Goal: Task Accomplishment & Management: Use online tool/utility

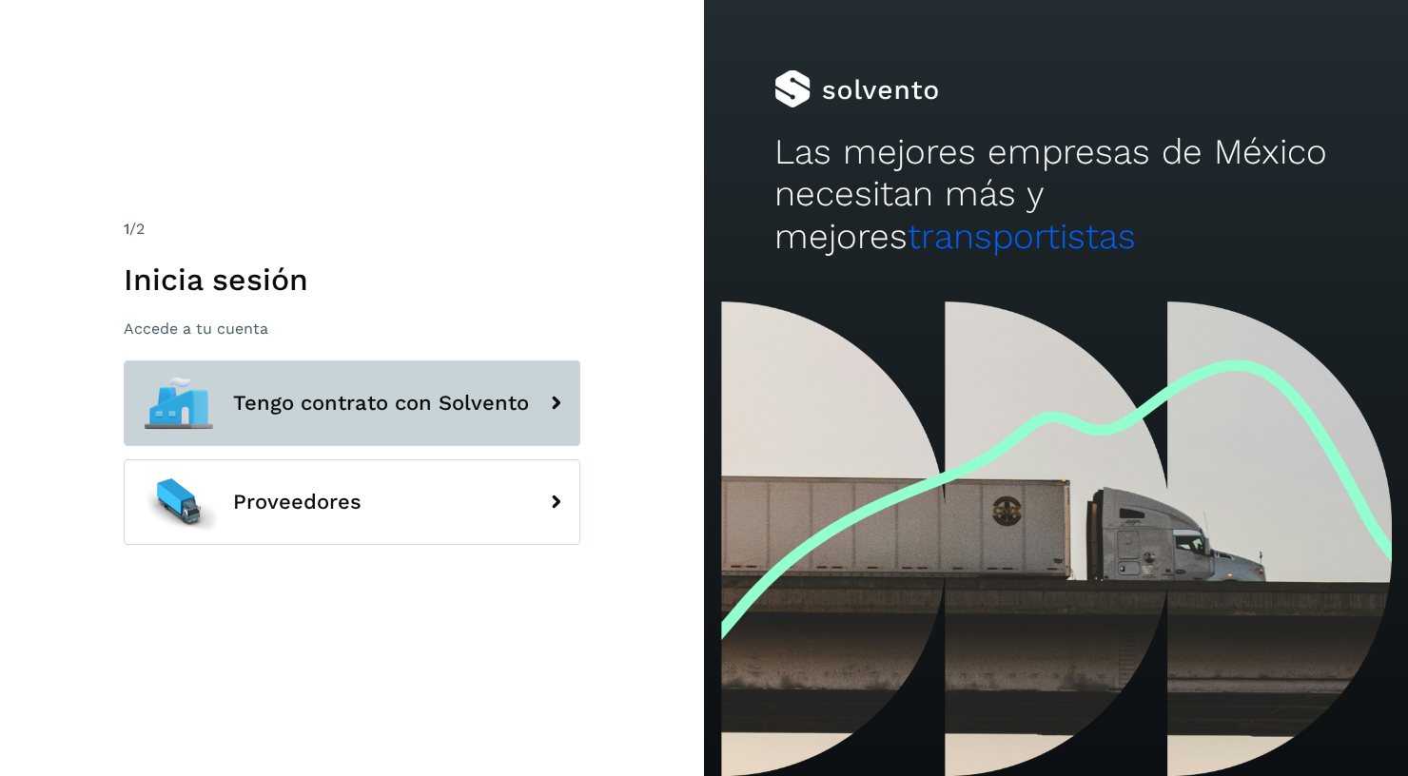
click at [382, 401] on span "Tengo contrato con Solvento" at bounding box center [381, 403] width 296 height 23
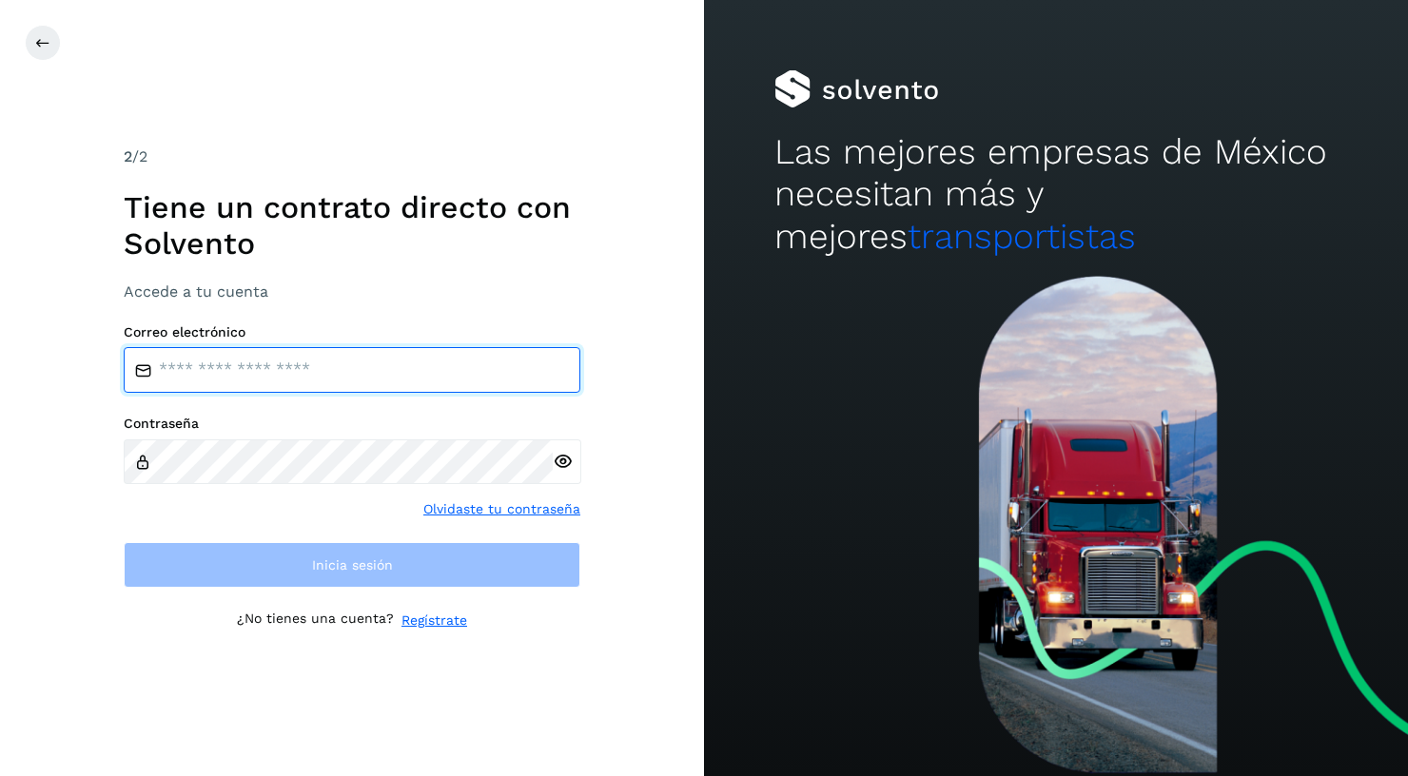
type input "**********"
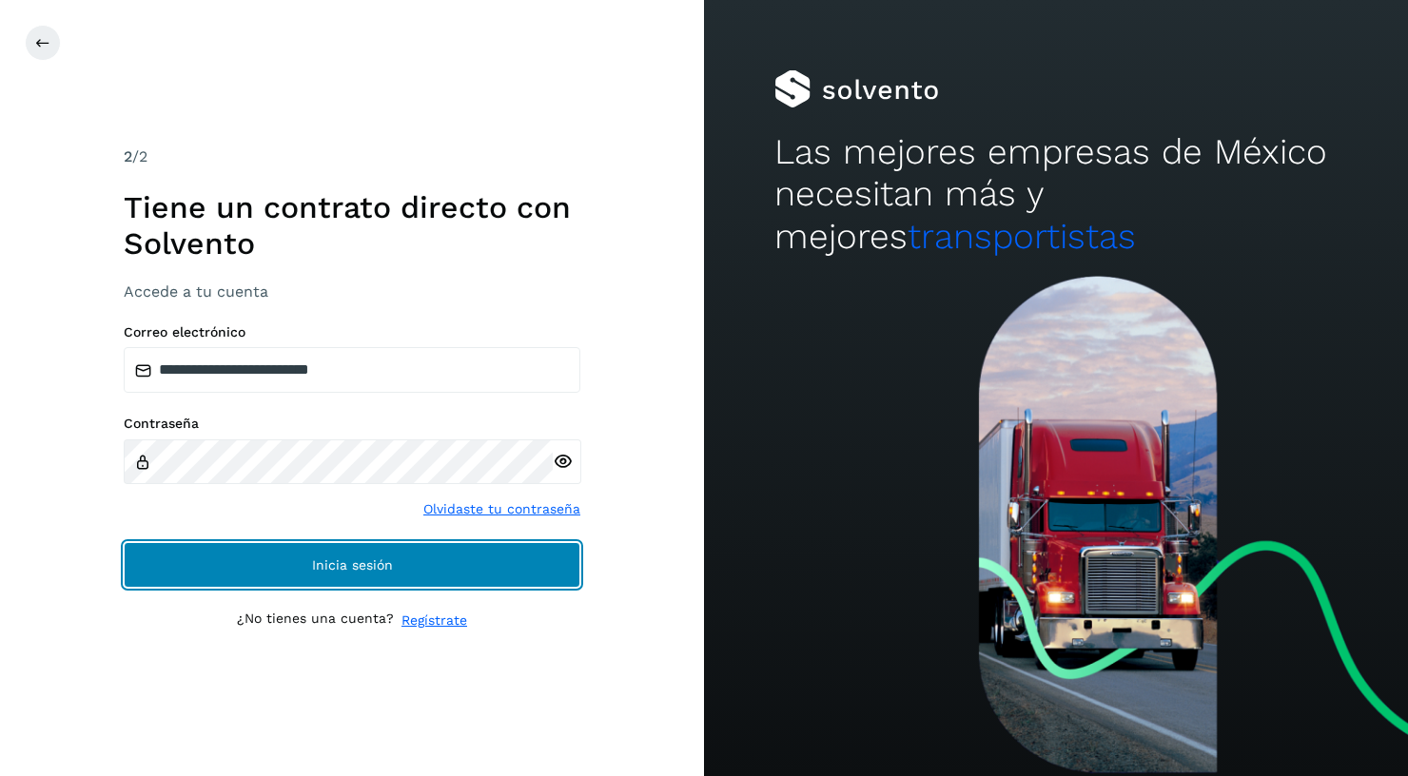
click at [322, 558] on span "Inicia sesión" at bounding box center [352, 564] width 81 height 13
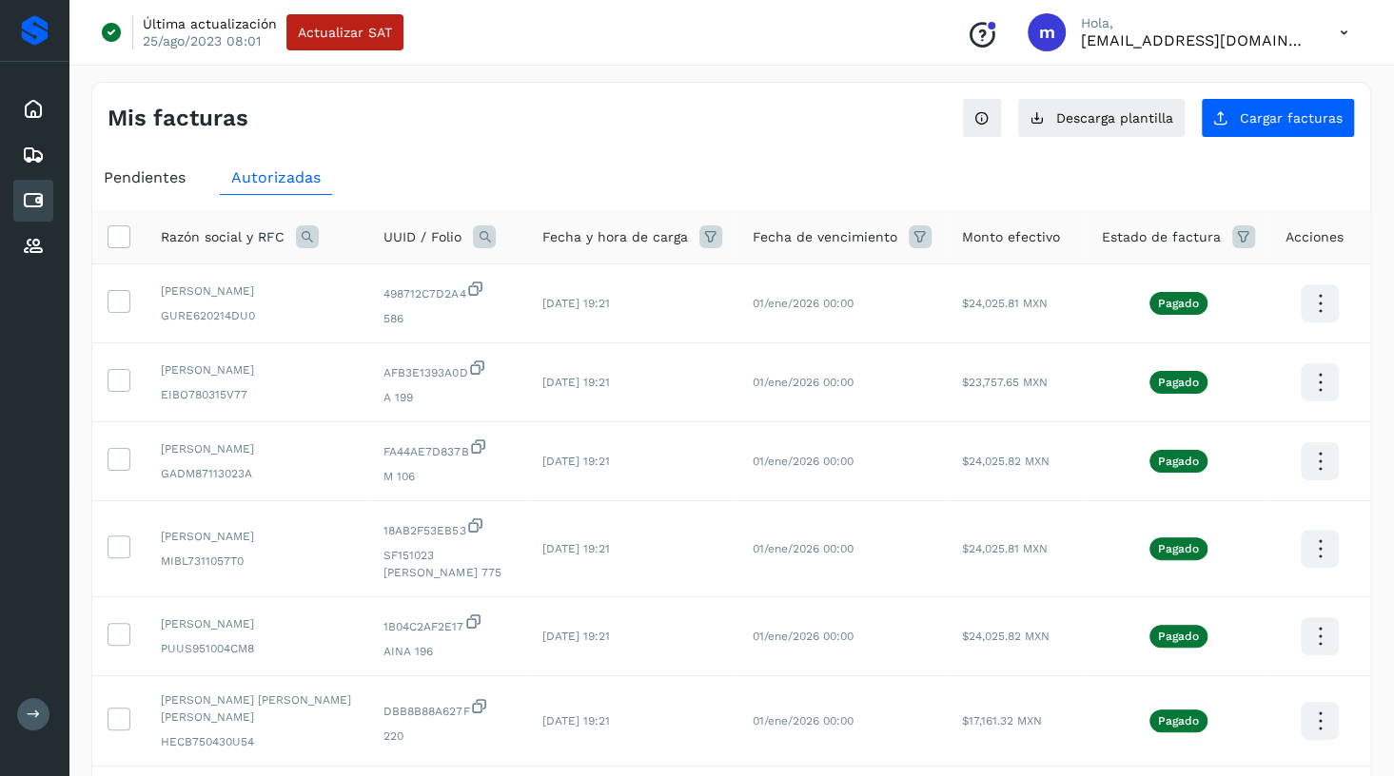
click at [851, 133] on div "Mis facturas Ver instrucciones para cargar Facturas Descarga plantilla Cargar f…" at bounding box center [731, 110] width 1278 height 55
click at [1276, 119] on span "Cargar facturas" at bounding box center [1291, 117] width 103 height 13
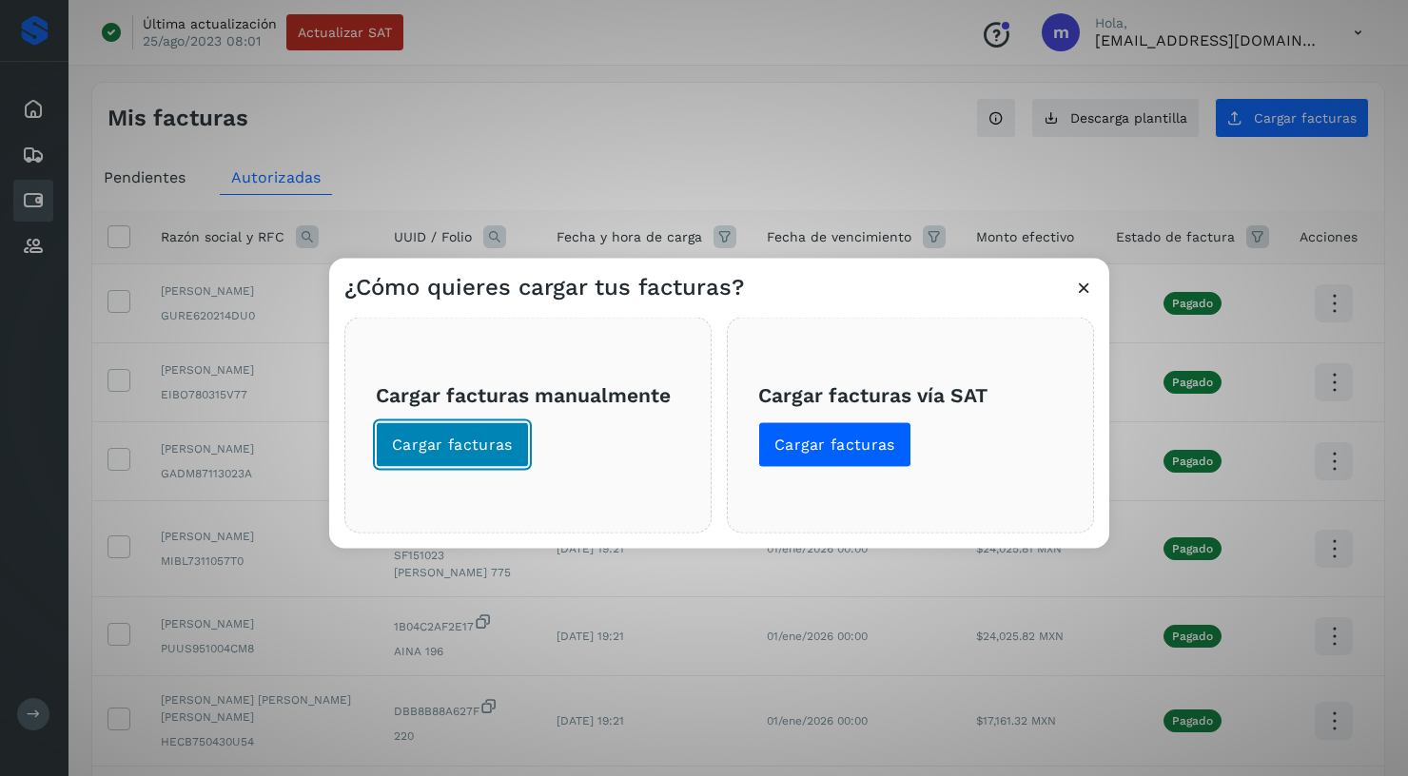
click at [499, 429] on button "Cargar facturas" at bounding box center [452, 445] width 153 height 46
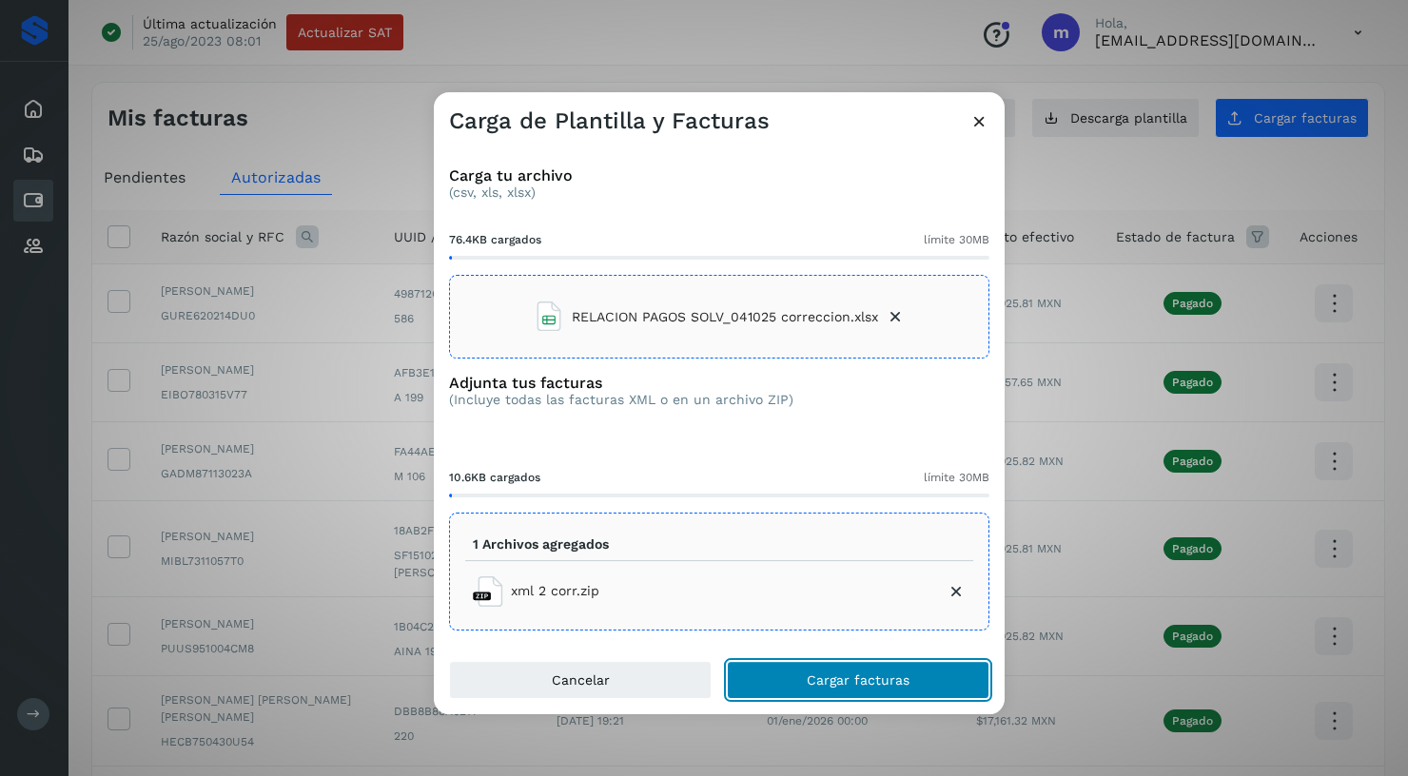
click at [806, 675] on button "Cargar facturas" at bounding box center [858, 680] width 263 height 38
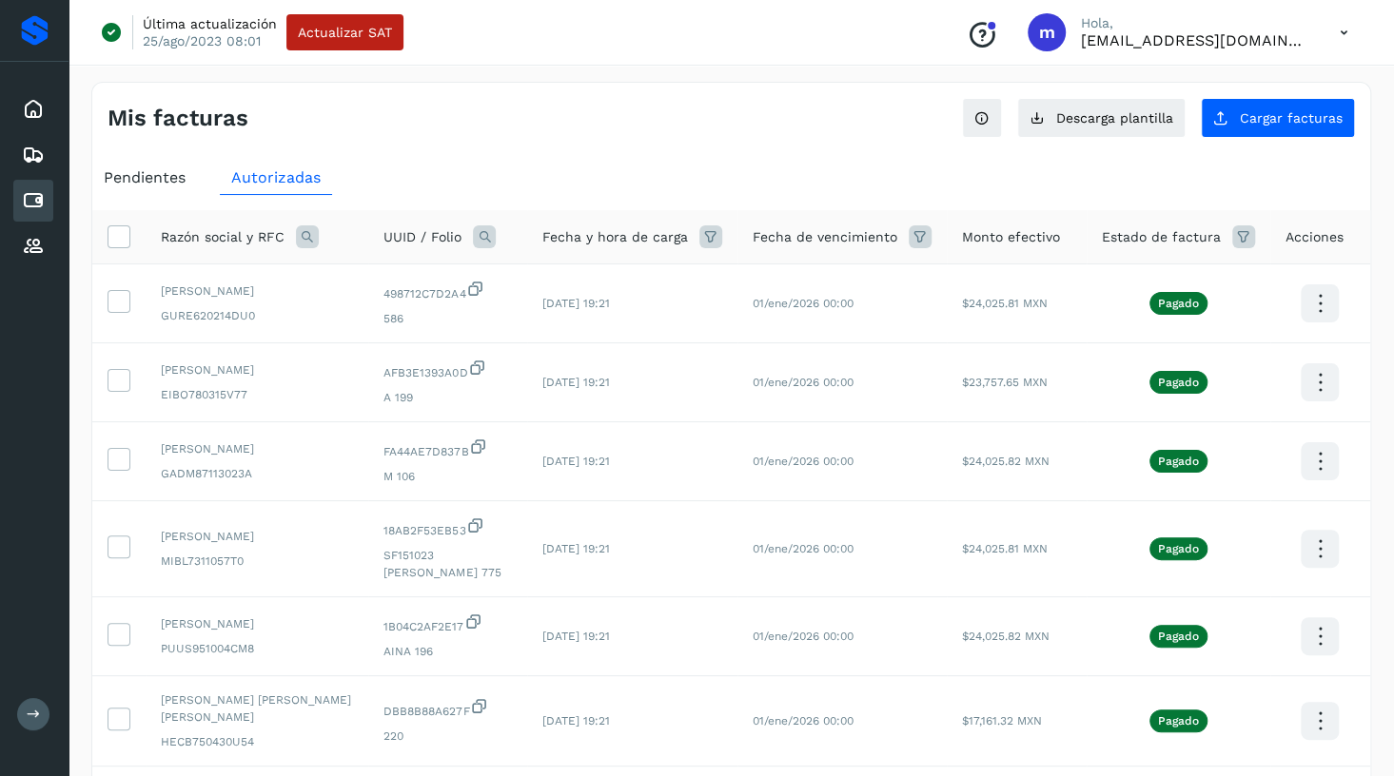
click at [685, 132] on div "Mis facturas Ver instrucciones para cargar Facturas Descarga plantilla Cargar f…" at bounding box center [731, 110] width 1278 height 55
